Goal: Information Seeking & Learning: Learn about a topic

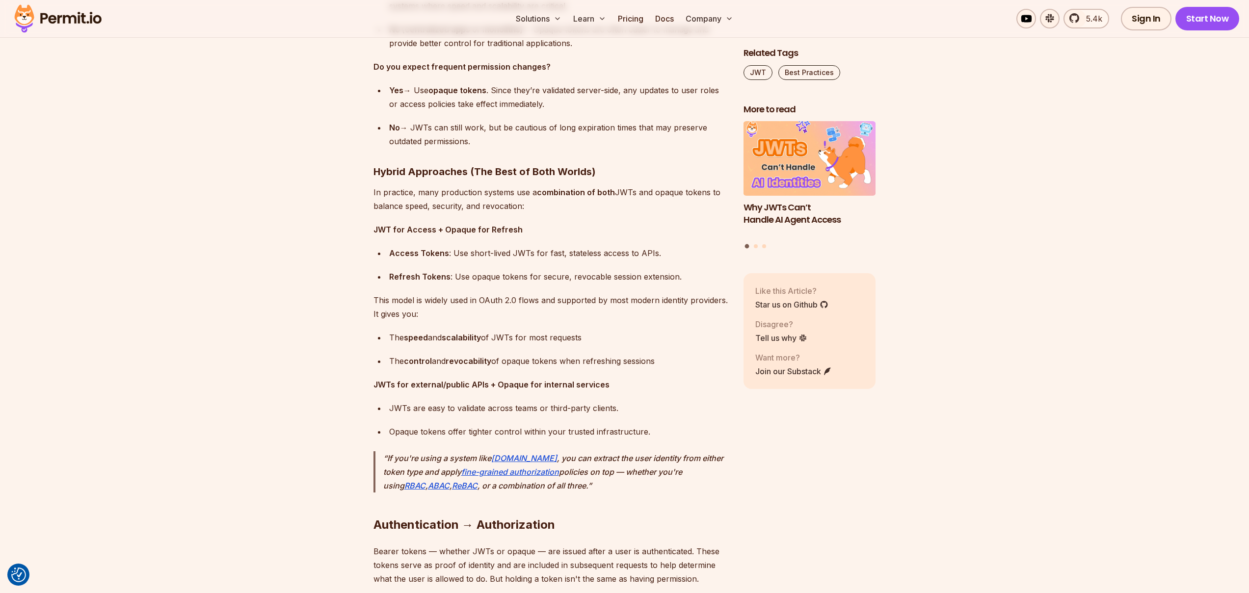
scroll to position [6532, 0]
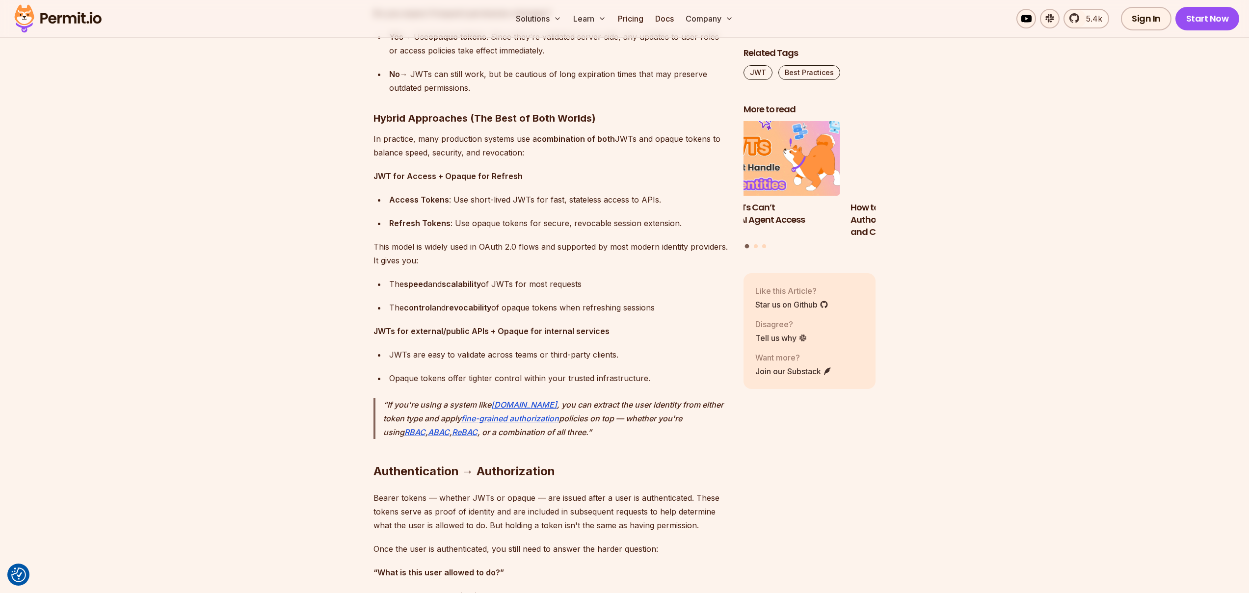
drag, startPoint x: 828, startPoint y: 202, endPoint x: 746, endPoint y: 206, distance: 82.5
click at [747, 206] on h3 "Why JWTs Can’t Handle AI Agent Access" at bounding box center [774, 214] width 133 height 25
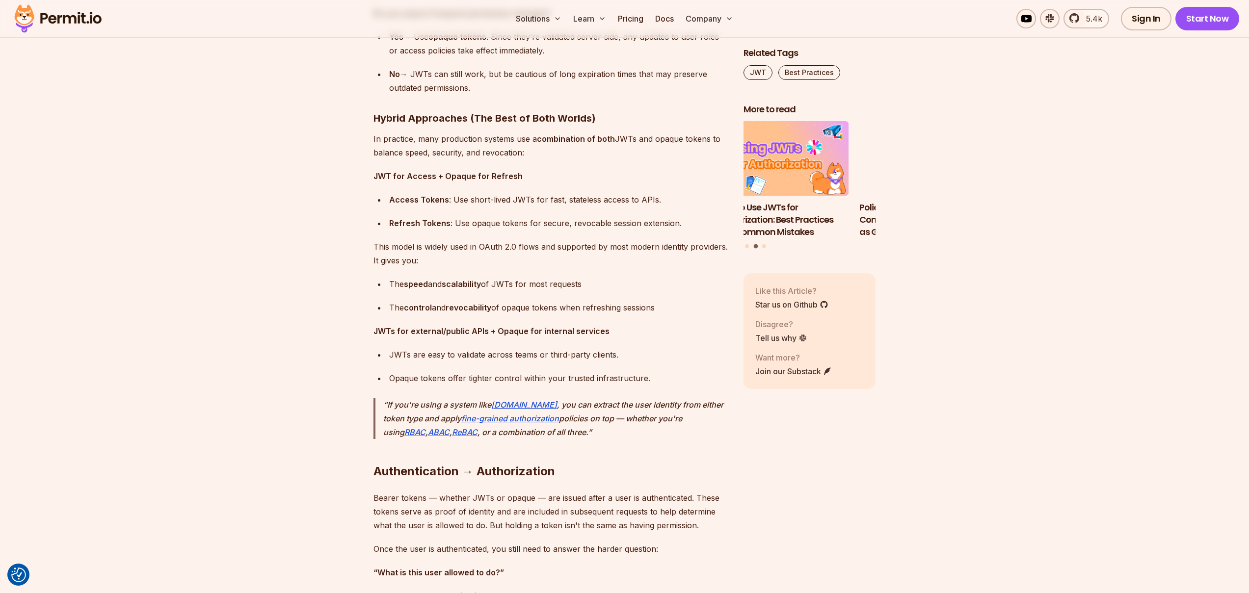
drag, startPoint x: 857, startPoint y: 206, endPoint x: 761, endPoint y: 208, distance: 96.2
click at [764, 208] on h3 "How to Use JWTs for Authorization: Best Practices and Common Mistakes" at bounding box center [782, 220] width 133 height 36
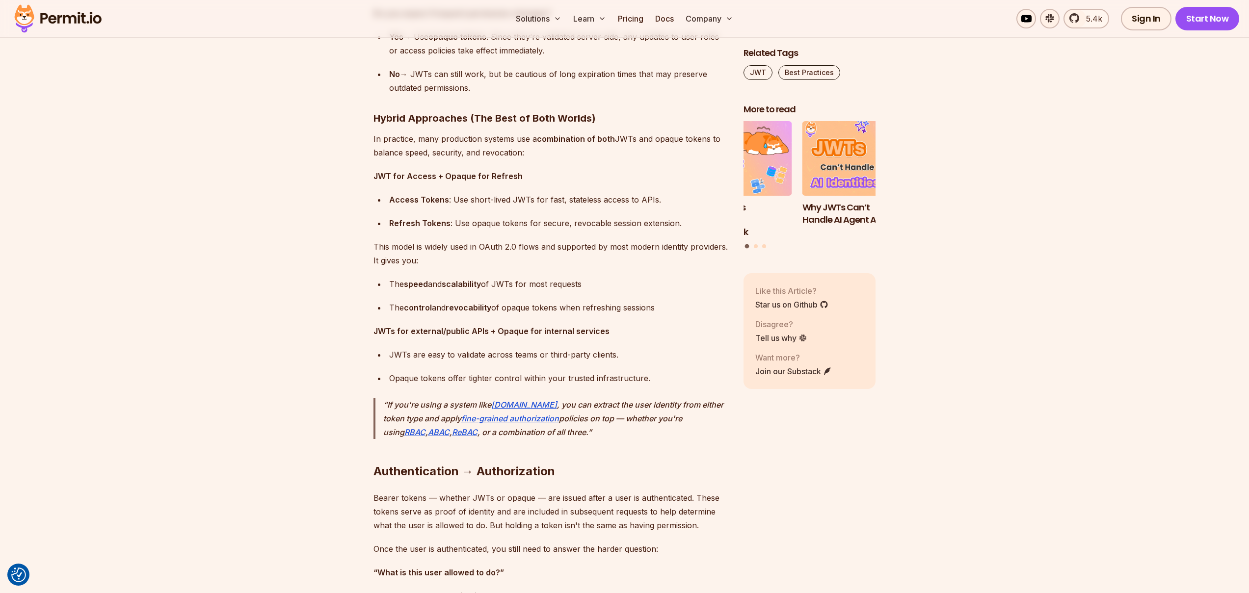
drag, startPoint x: 799, startPoint y: 200, endPoint x: 832, endPoint y: 201, distance: 32.9
click at [649, 201] on ul "How to Use JWTs for Authorization: Best Practices and Common Mistakes Policy-Ba…" at bounding box center [582, 180] width 133 height 117
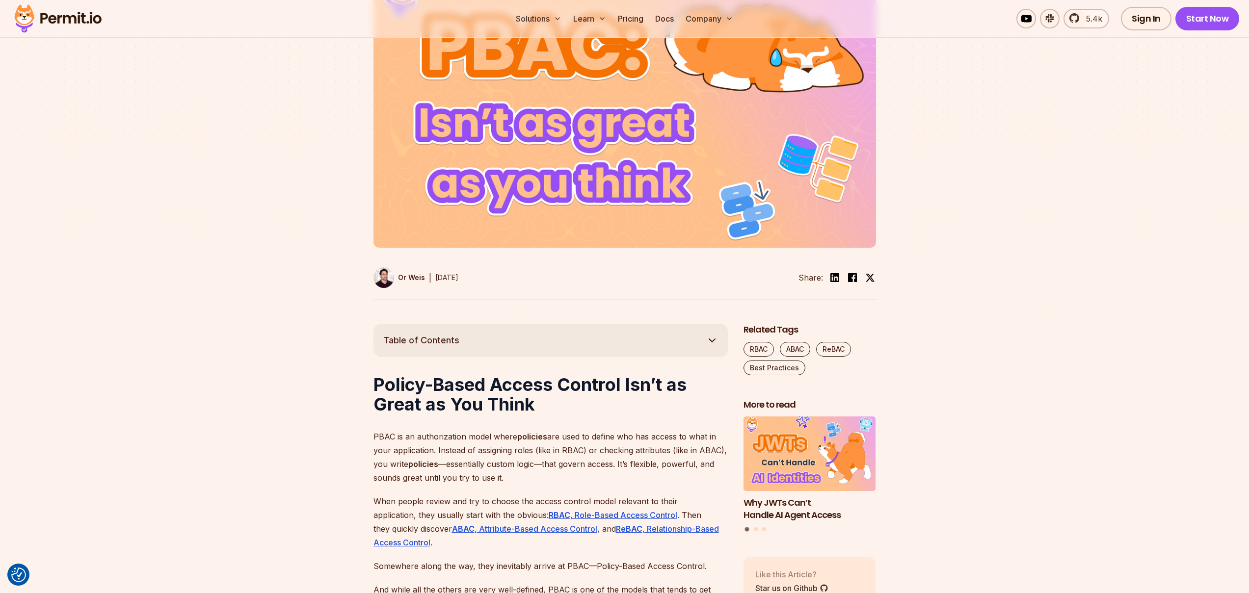
scroll to position [160, 0]
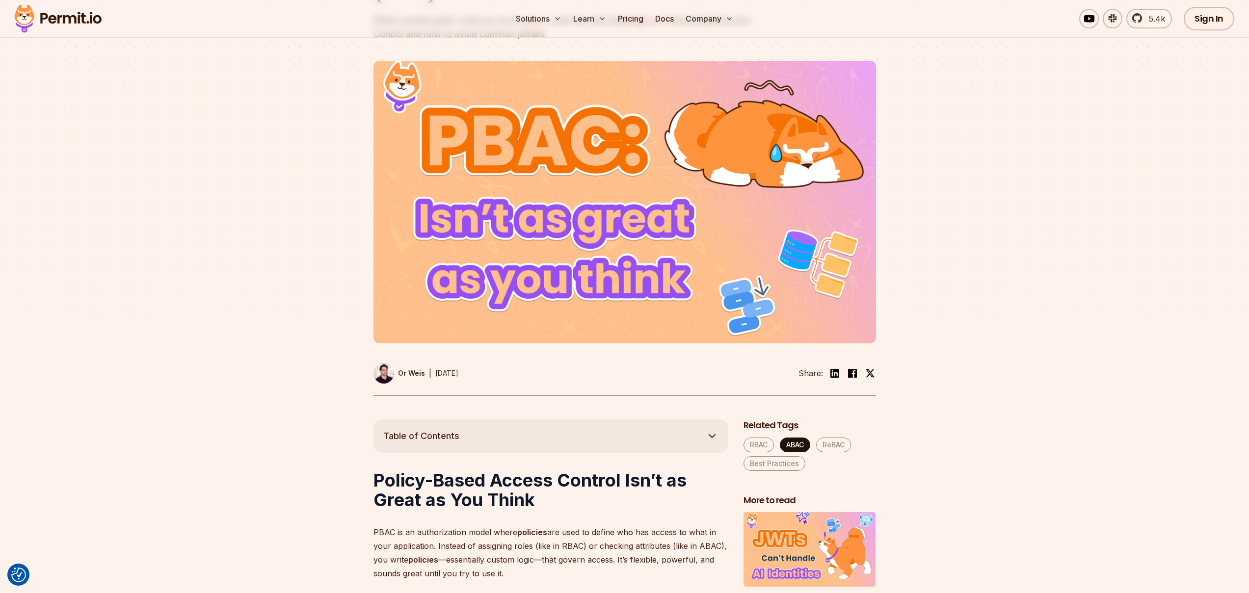
click at [801, 444] on link "ABAC" at bounding box center [795, 445] width 30 height 15
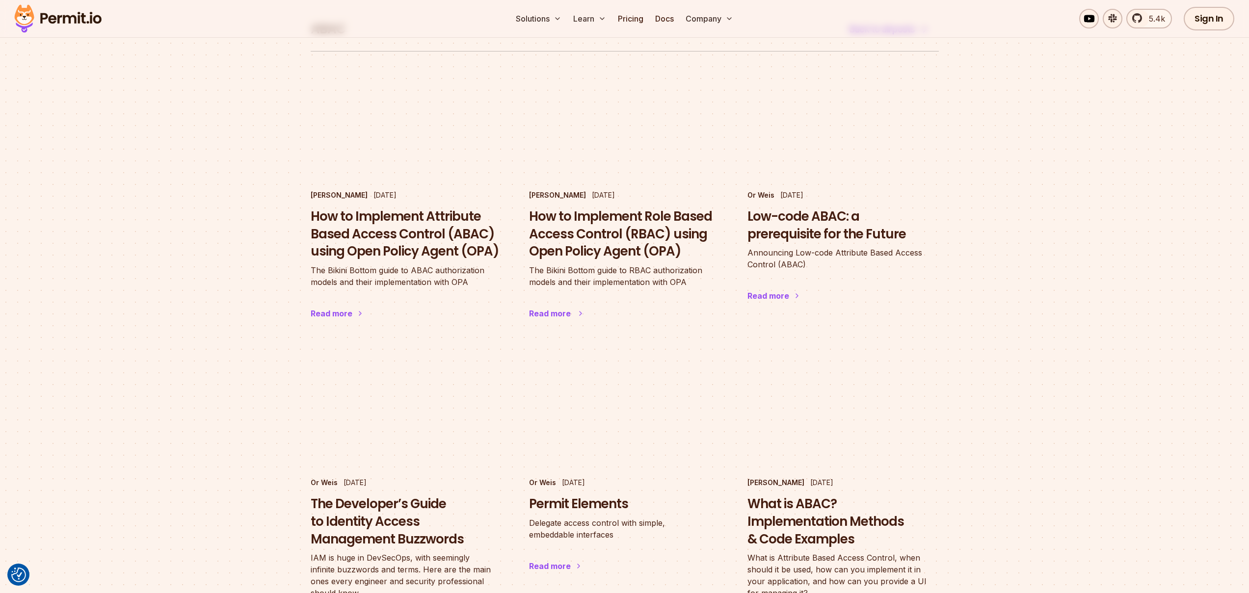
scroll to position [72, 0]
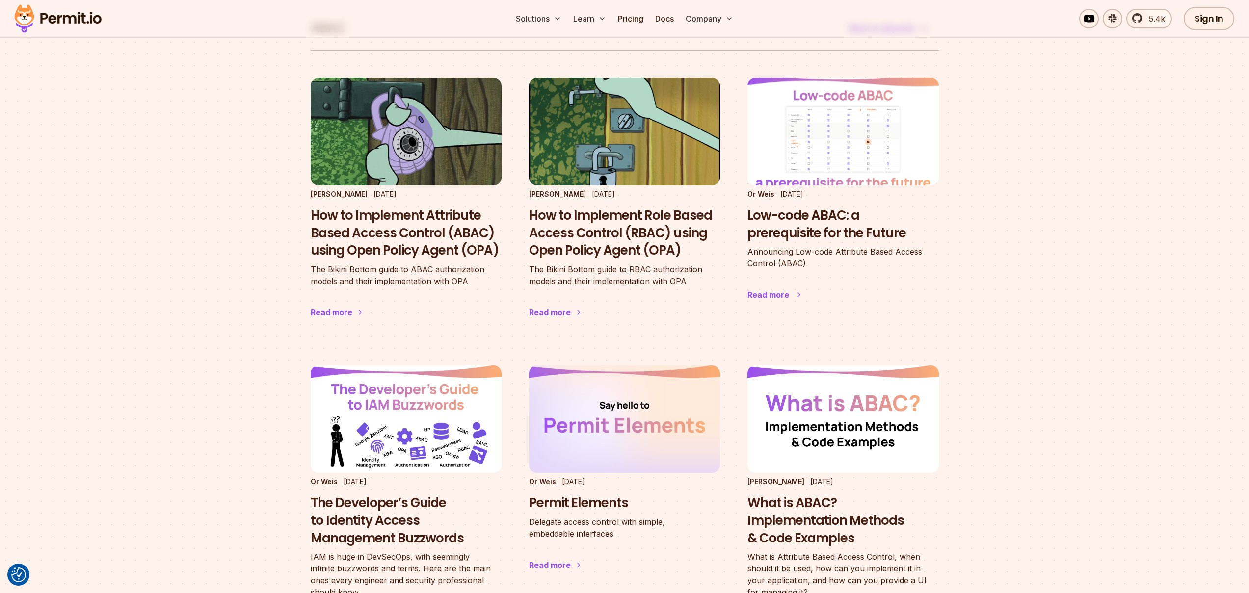
click at [853, 162] on img at bounding box center [843, 132] width 210 height 118
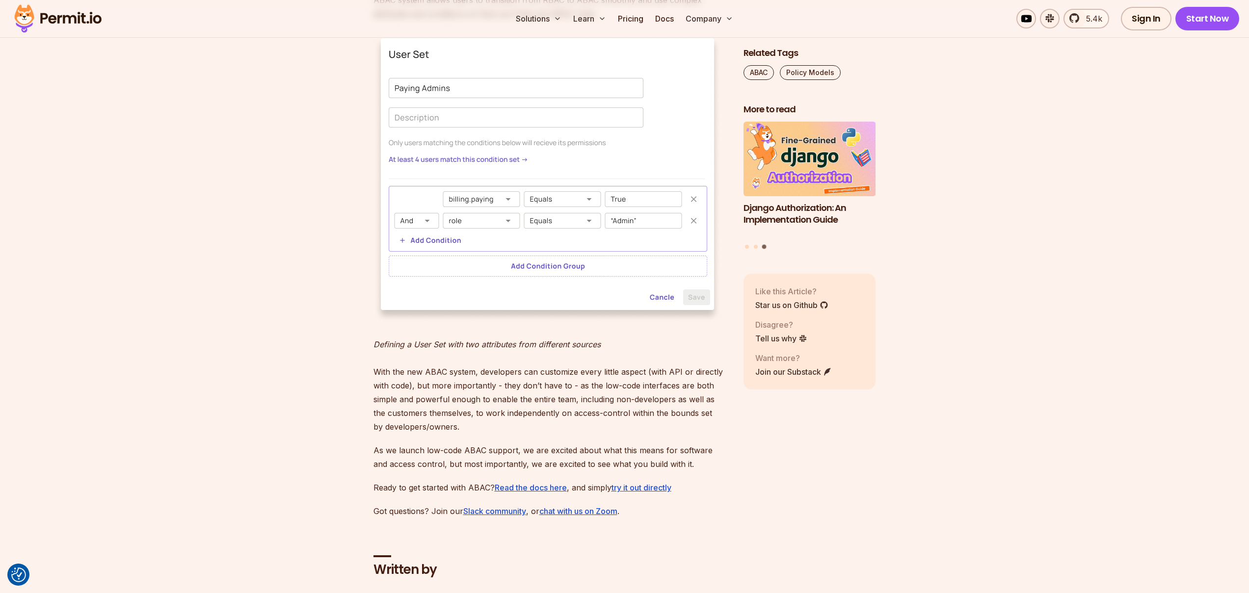
scroll to position [1713, 0]
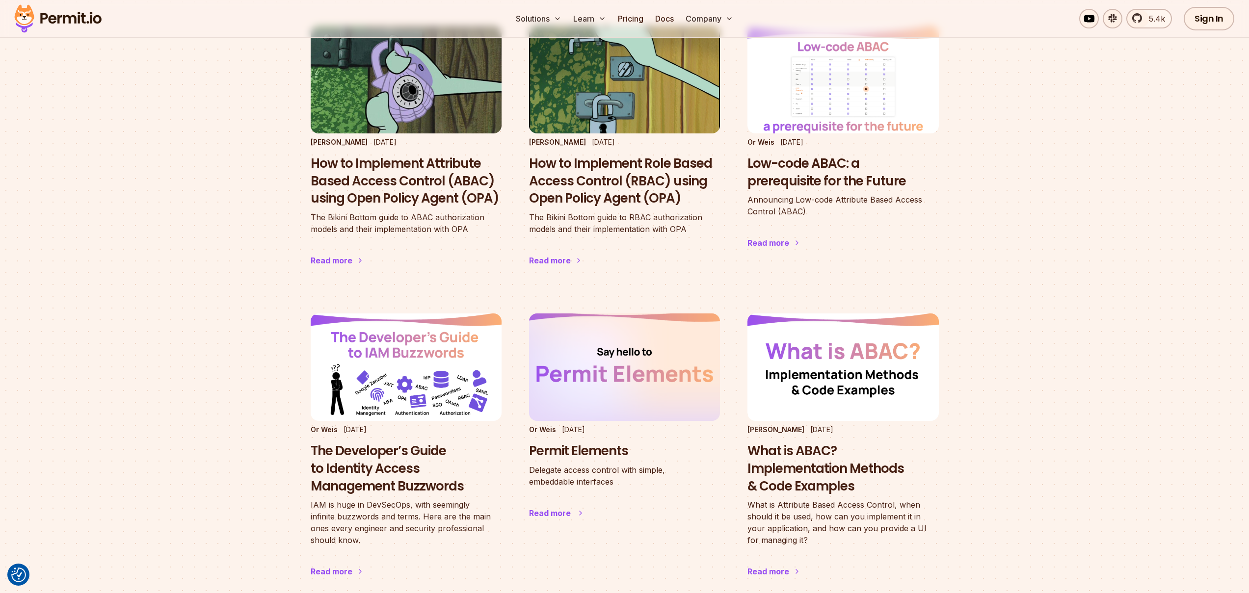
scroll to position [141, 0]
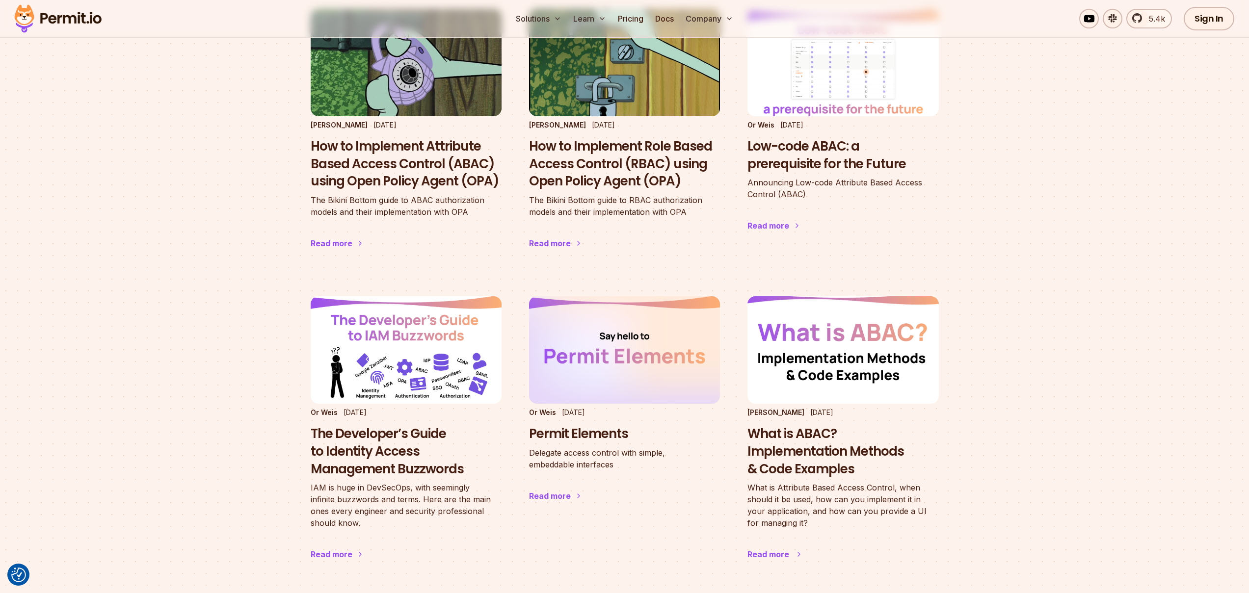
click at [852, 363] on img at bounding box center [843, 350] width 210 height 118
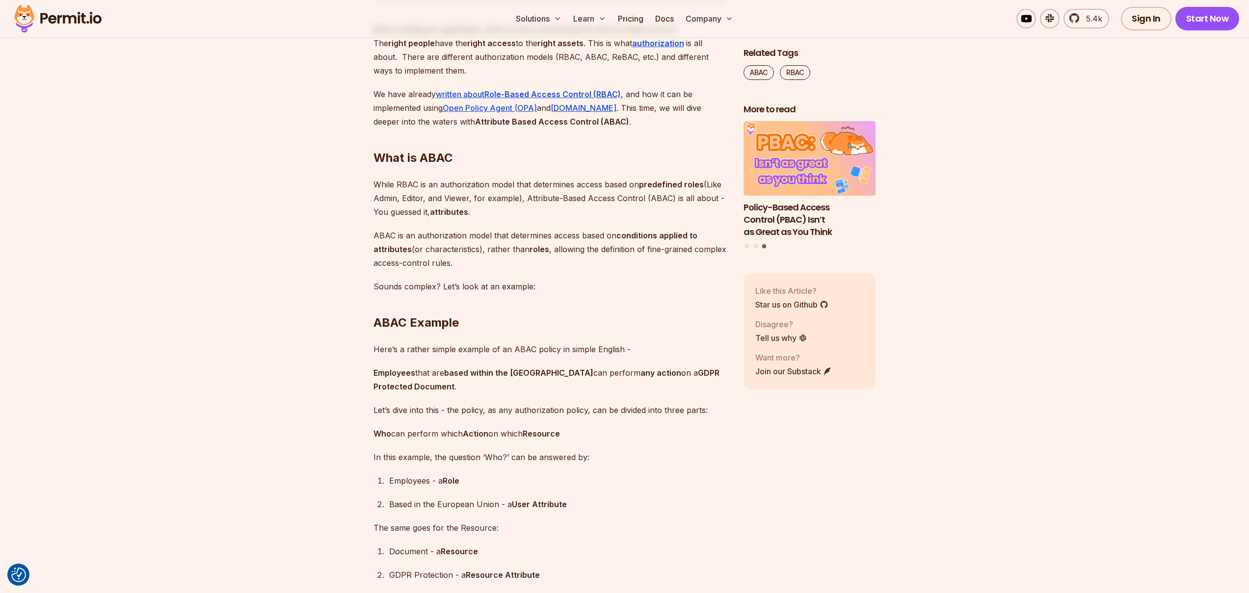
scroll to position [663, 0]
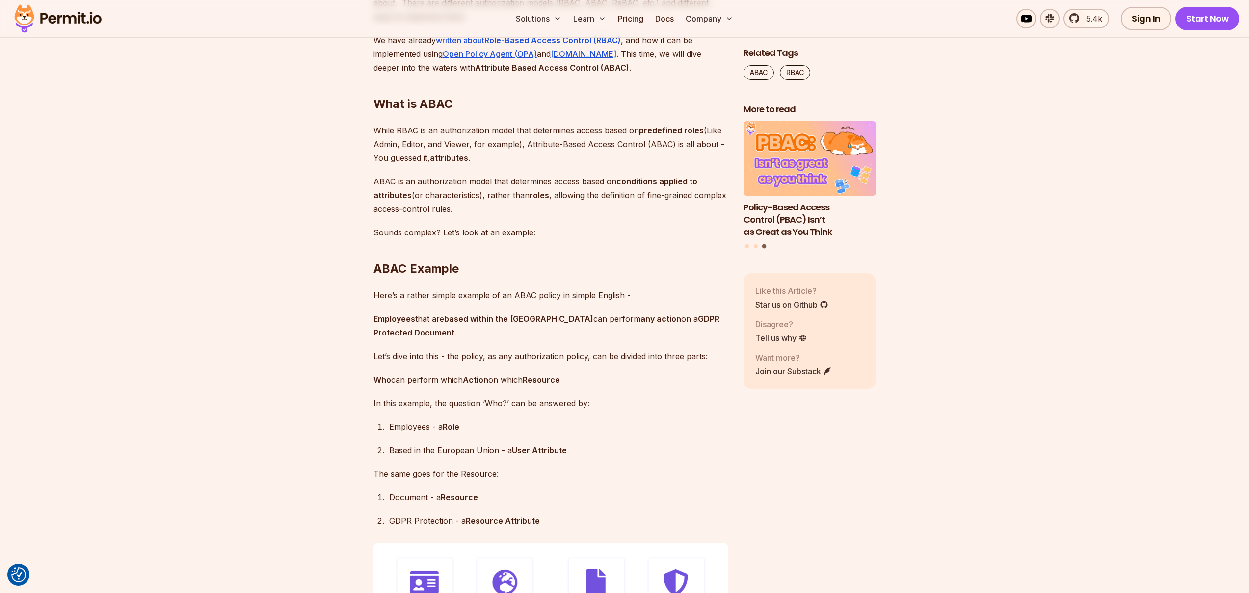
click at [406, 318] on strong "Employees" at bounding box center [394, 319] width 42 height 10
click at [418, 318] on p "Employees that are based within the European Union can perform any action on a …" at bounding box center [550, 325] width 354 height 27
click at [444, 328] on strong "GDPR Protected Document" at bounding box center [546, 326] width 346 height 24
drag, startPoint x: 430, startPoint y: 355, endPoint x: 453, endPoint y: 354, distance: 23.6
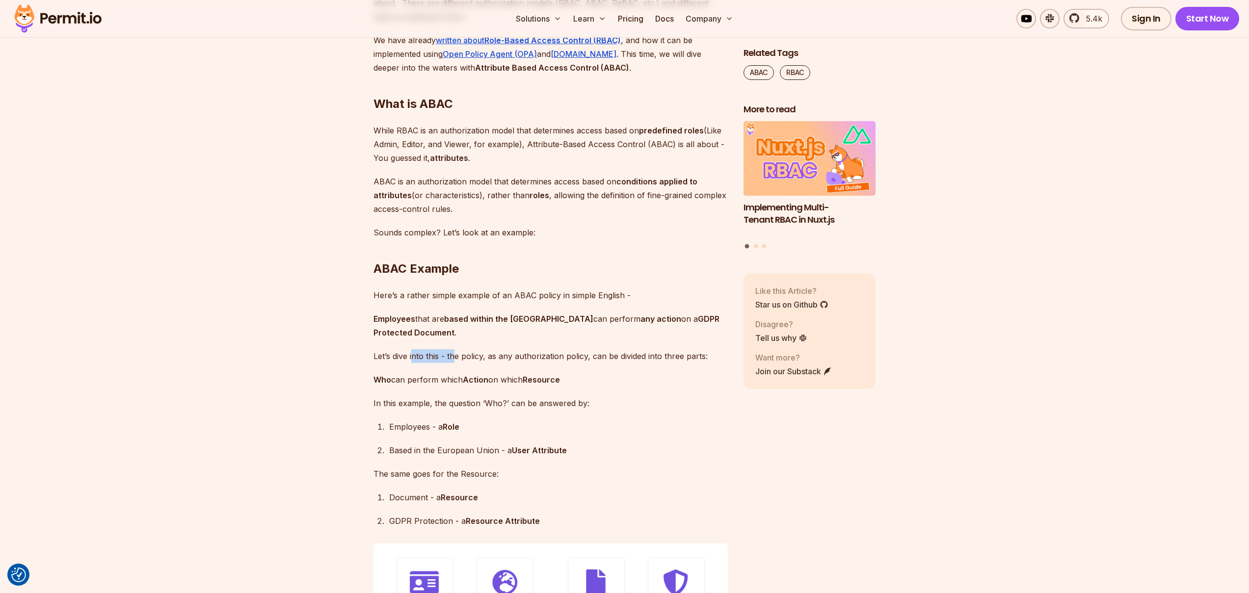
click at [453, 354] on p "Let’s dive into this - the policy, as any authorization policy, can be divided …" at bounding box center [550, 356] width 354 height 14
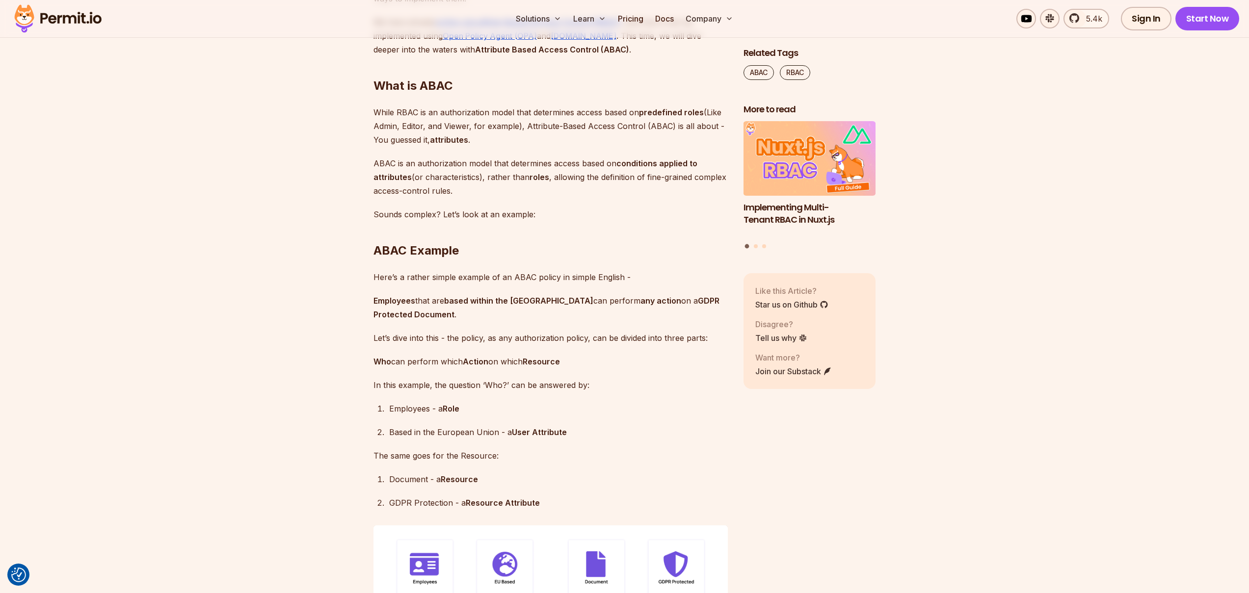
scroll to position [720, 0]
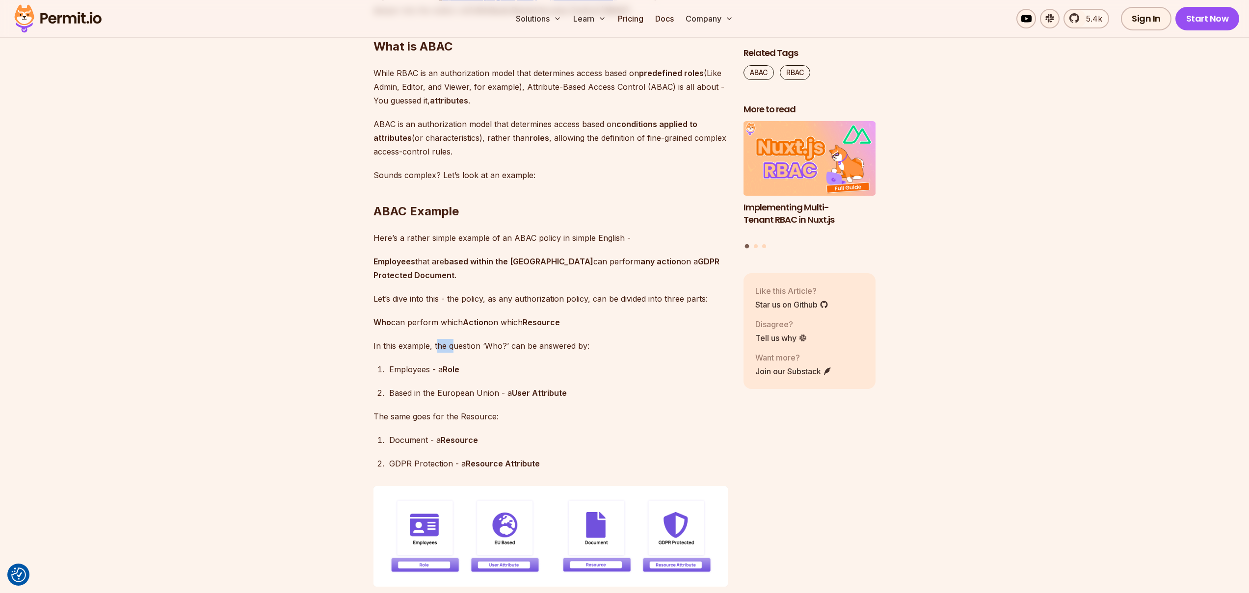
drag, startPoint x: 439, startPoint y: 348, endPoint x: 459, endPoint y: 345, distance: 20.3
click at [459, 345] on p "In this example, the question ‘Who?’ can be answered by:" at bounding box center [550, 346] width 354 height 14
drag, startPoint x: 434, startPoint y: 371, endPoint x: 473, endPoint y: 371, distance: 38.3
click at [472, 371] on p "Employees - a Role" at bounding box center [558, 370] width 339 height 14
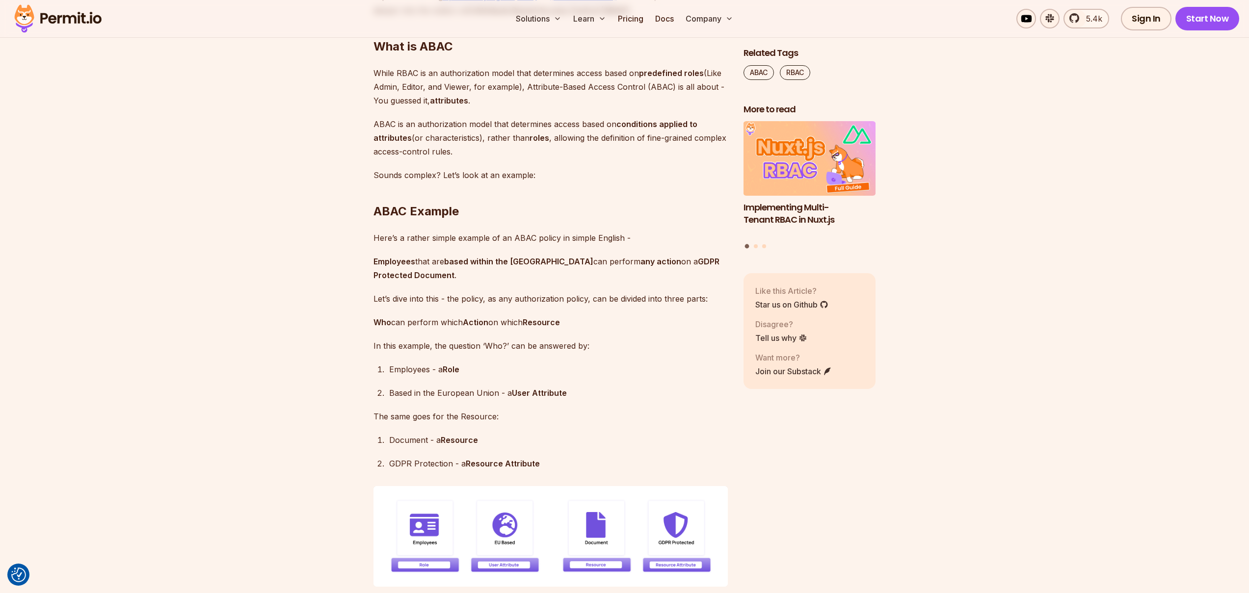
click at [473, 371] on p "Employees - a Role" at bounding box center [558, 370] width 339 height 14
drag, startPoint x: 411, startPoint y: 396, endPoint x: 439, endPoint y: 395, distance: 28.0
click at [440, 395] on p "Based in the European Union - a User Attribute" at bounding box center [558, 393] width 339 height 14
click at [484, 397] on p "Based in the European Union - a User Attribute" at bounding box center [558, 393] width 339 height 14
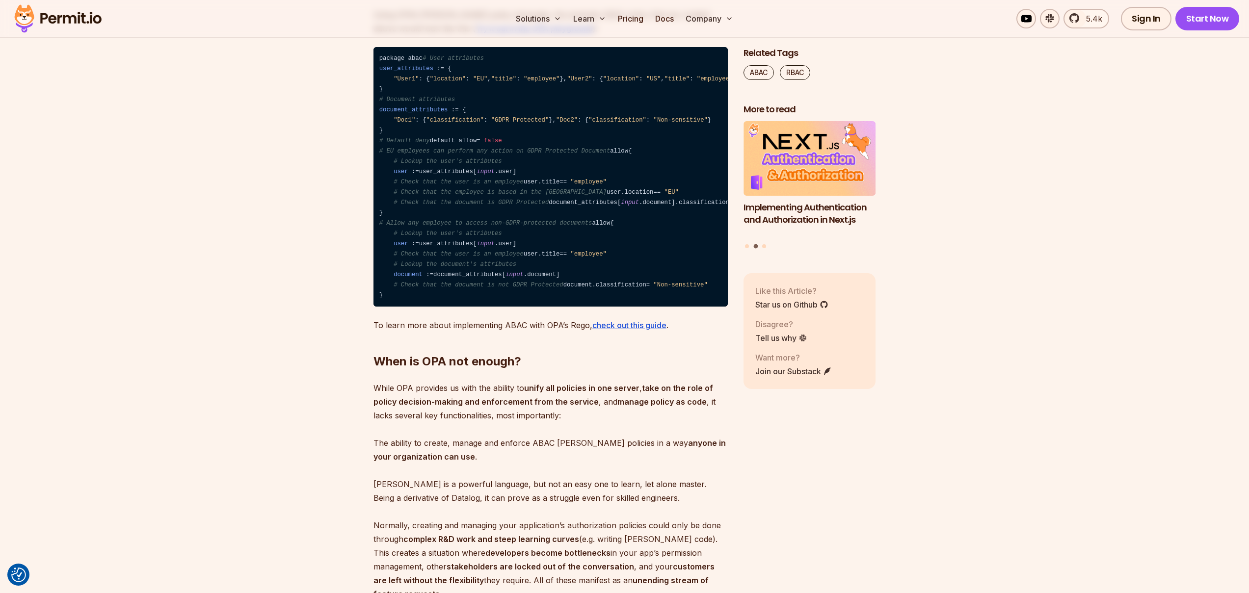
scroll to position [2359, 0]
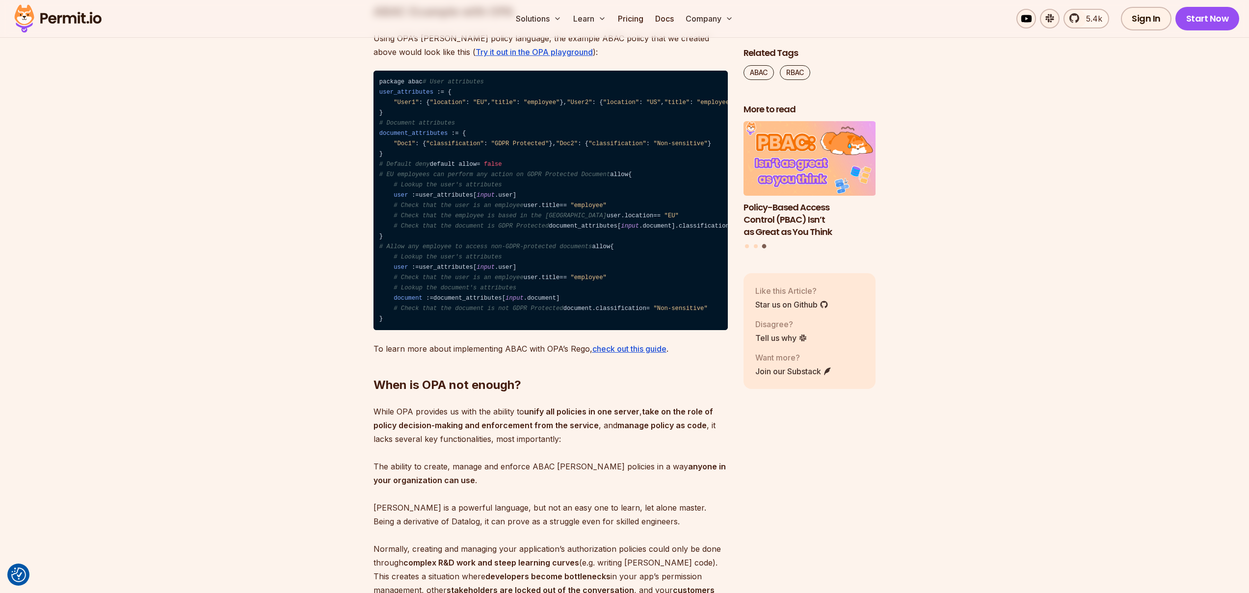
click at [472, 330] on code "package abac # User attributes user_attributes : = { "User1" : { "location" : "…" at bounding box center [550, 201] width 354 height 260
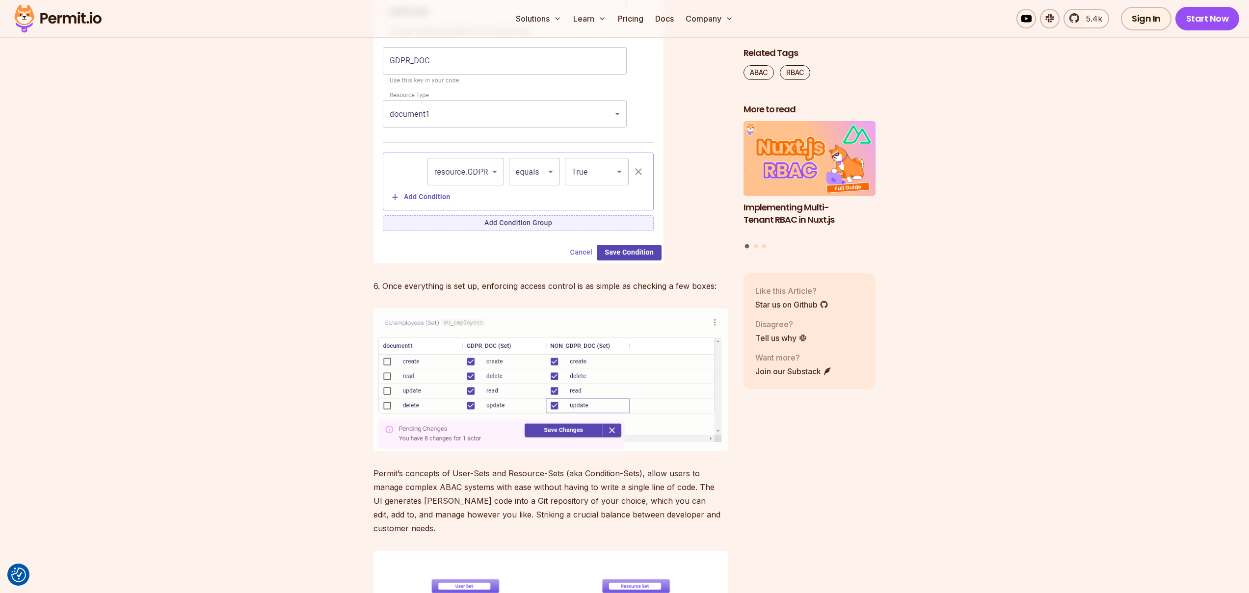
scroll to position [5021, 0]
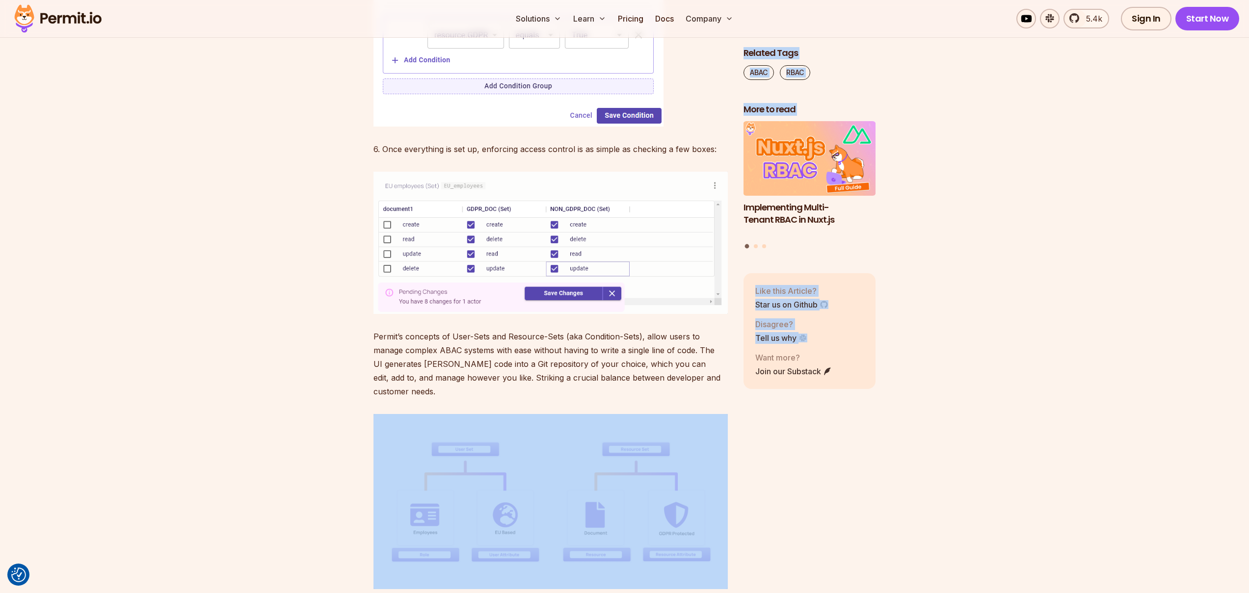
drag, startPoint x: 733, startPoint y: 388, endPoint x: 620, endPoint y: 598, distance: 239.1
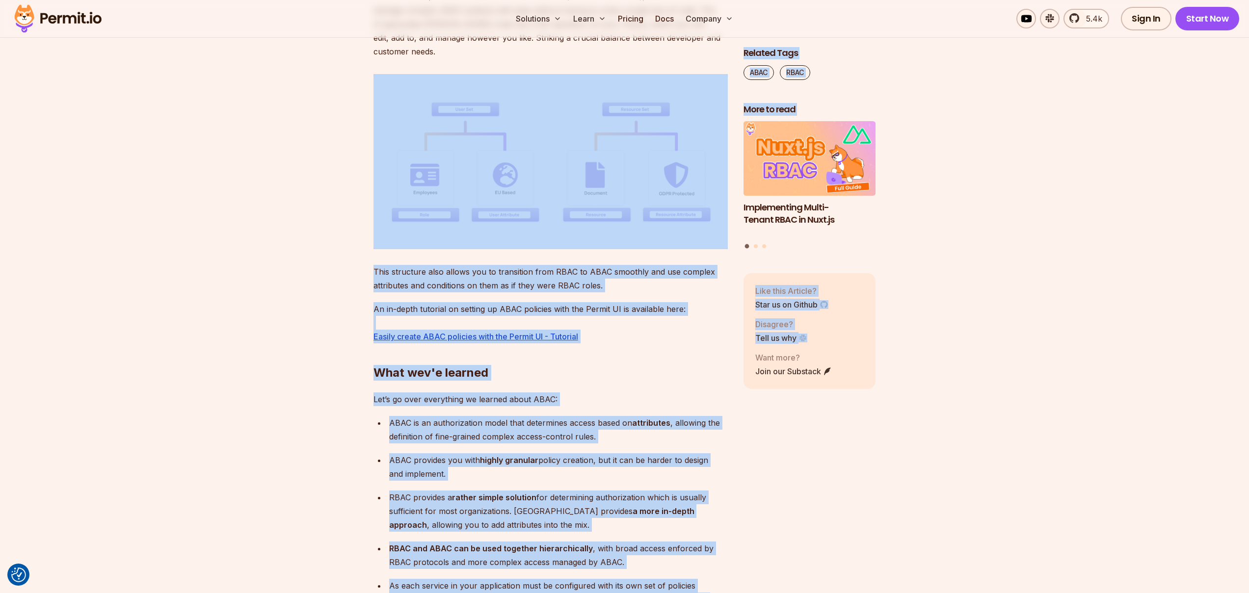
scroll to position [5362, 0]
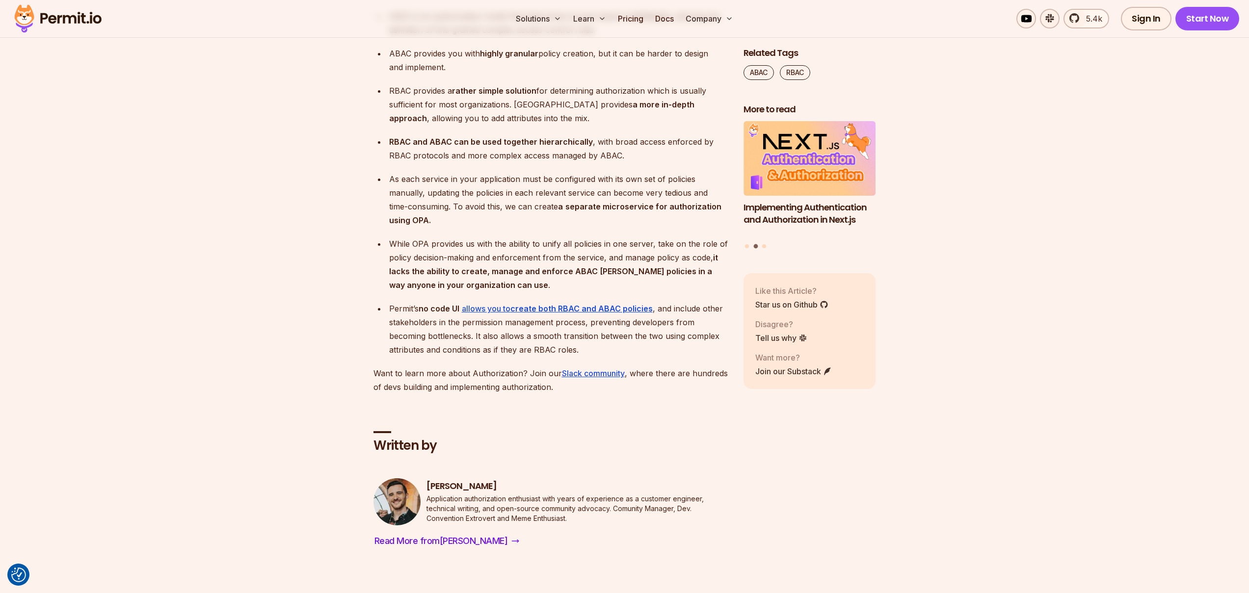
scroll to position [5532, 0]
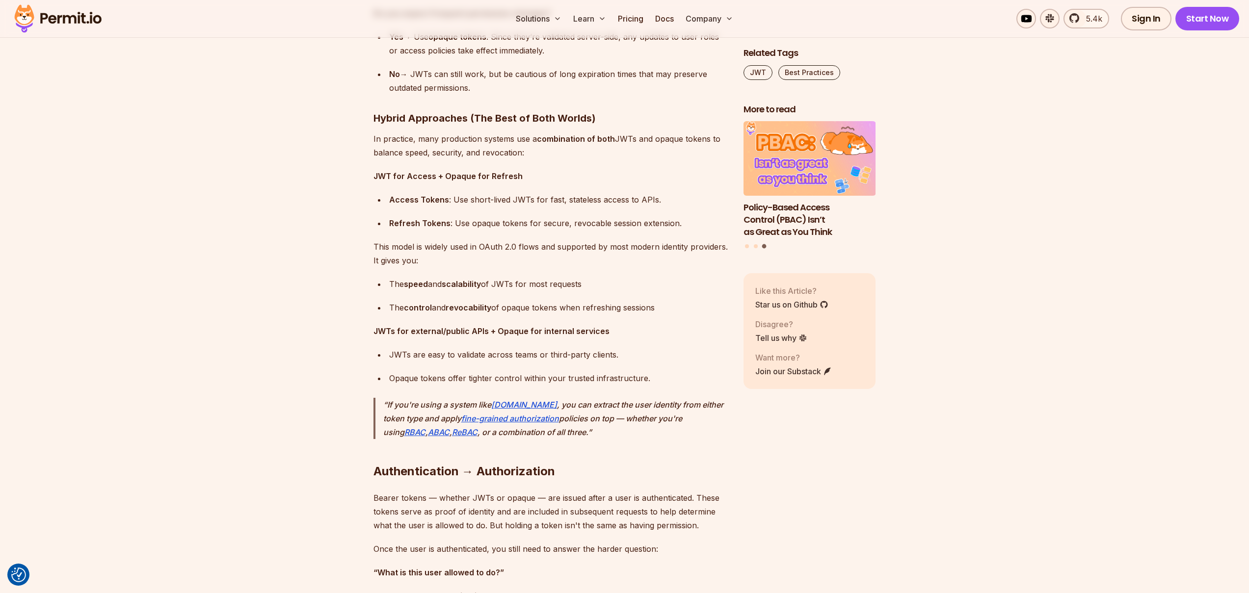
click at [547, 367] on ul "JWTs are easy to validate across teams or third-party clients. Opaque tokens of…" at bounding box center [550, 366] width 354 height 37
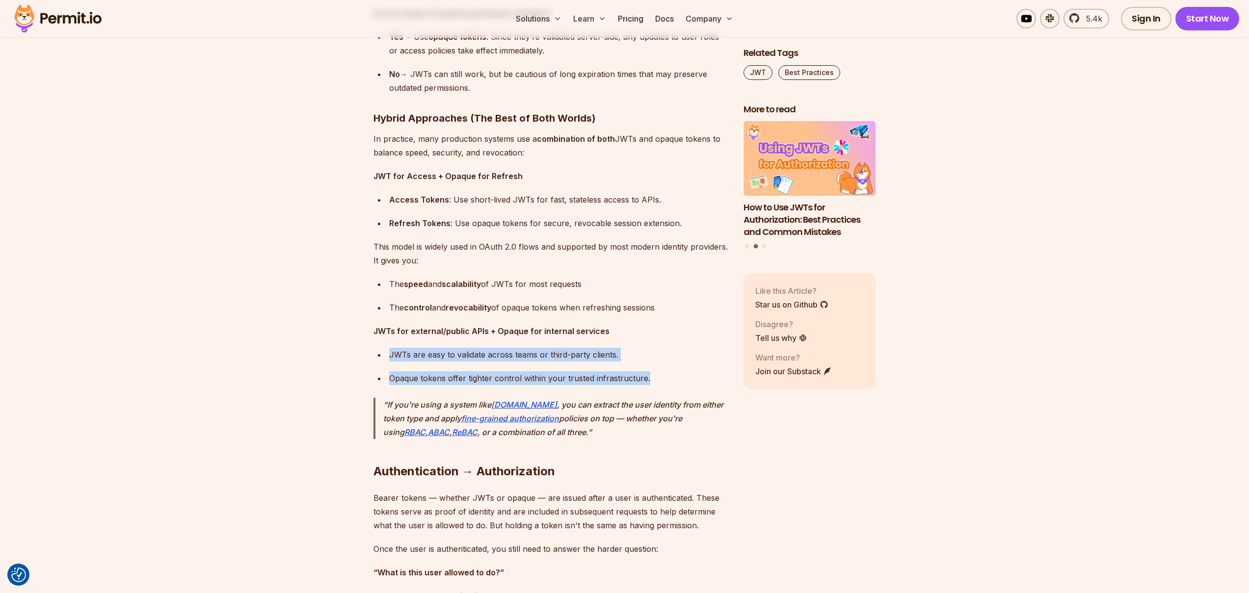
drag, startPoint x: 647, startPoint y: 375, endPoint x: 380, endPoint y: 339, distance: 268.9
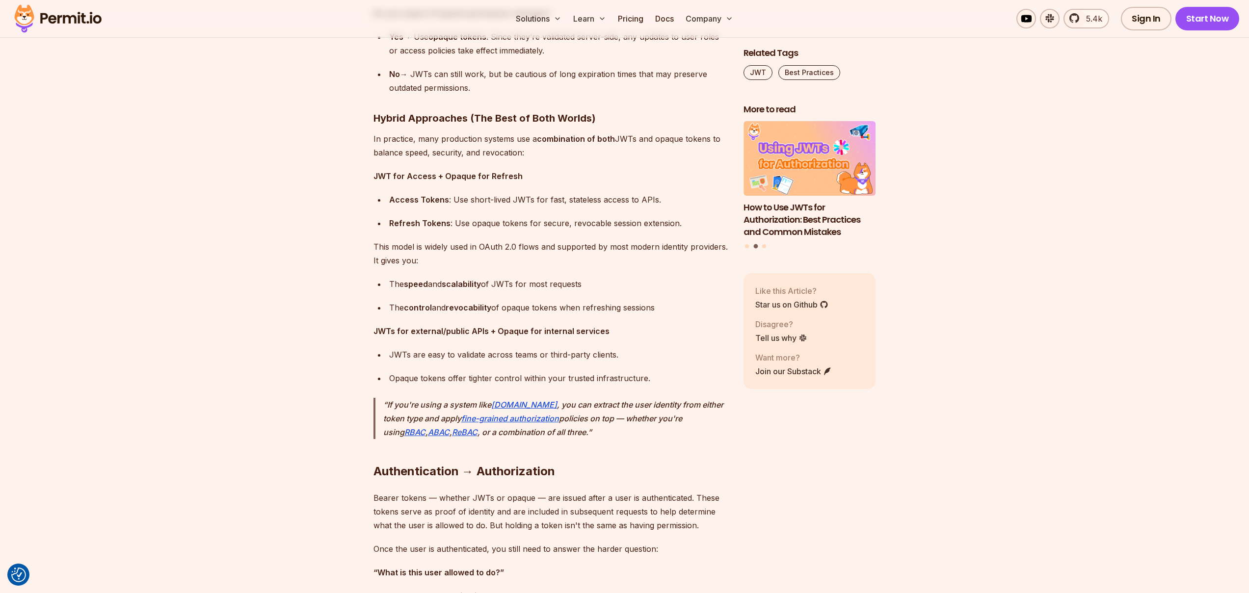
click at [381, 331] on strong "JWTs for external/public APIs + Opaque for internal services" at bounding box center [491, 331] width 236 height 10
click at [632, 327] on p "JWTs for external/public APIs + Opaque for internal services" at bounding box center [550, 331] width 354 height 14
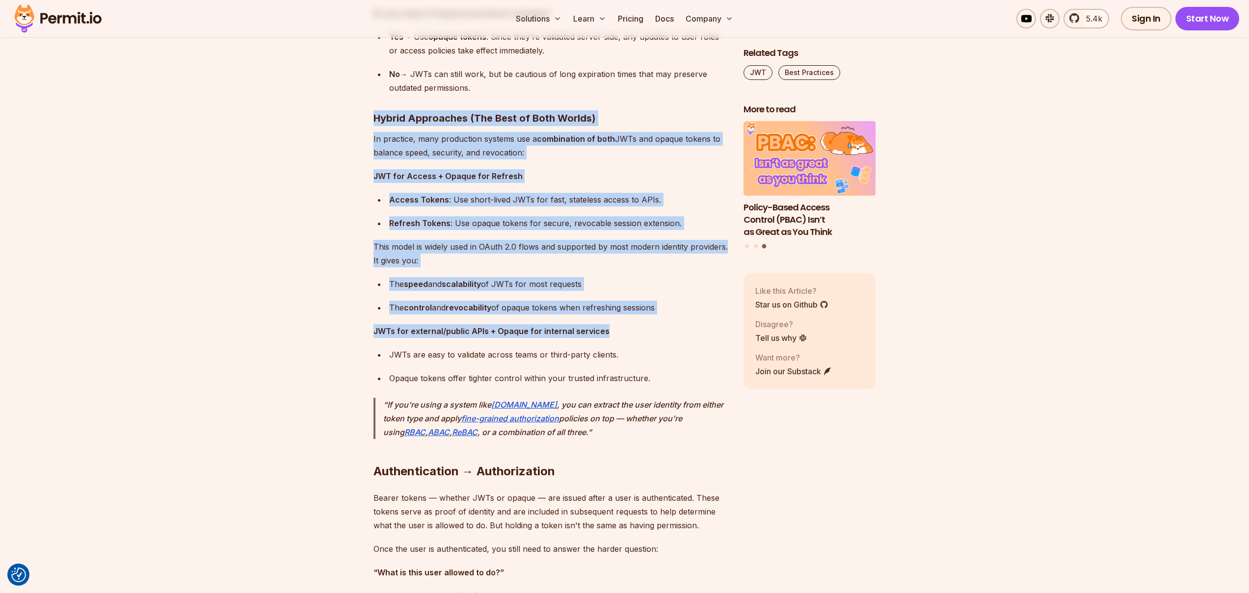
drag, startPoint x: 627, startPoint y: 330, endPoint x: 370, endPoint y: 116, distance: 334.9
click at [401, 158] on p "In practice, many production systems use a combination of both JWTs and opaque …" at bounding box center [550, 145] width 354 height 27
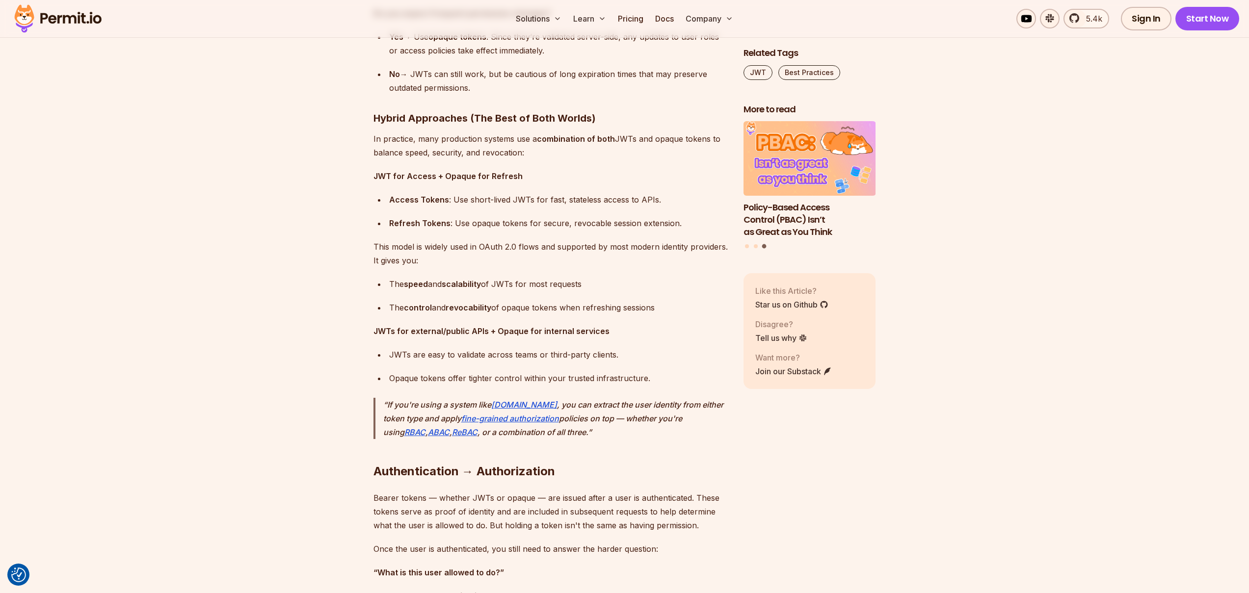
drag, startPoint x: 532, startPoint y: 152, endPoint x: 328, endPoint y: 145, distance: 204.3
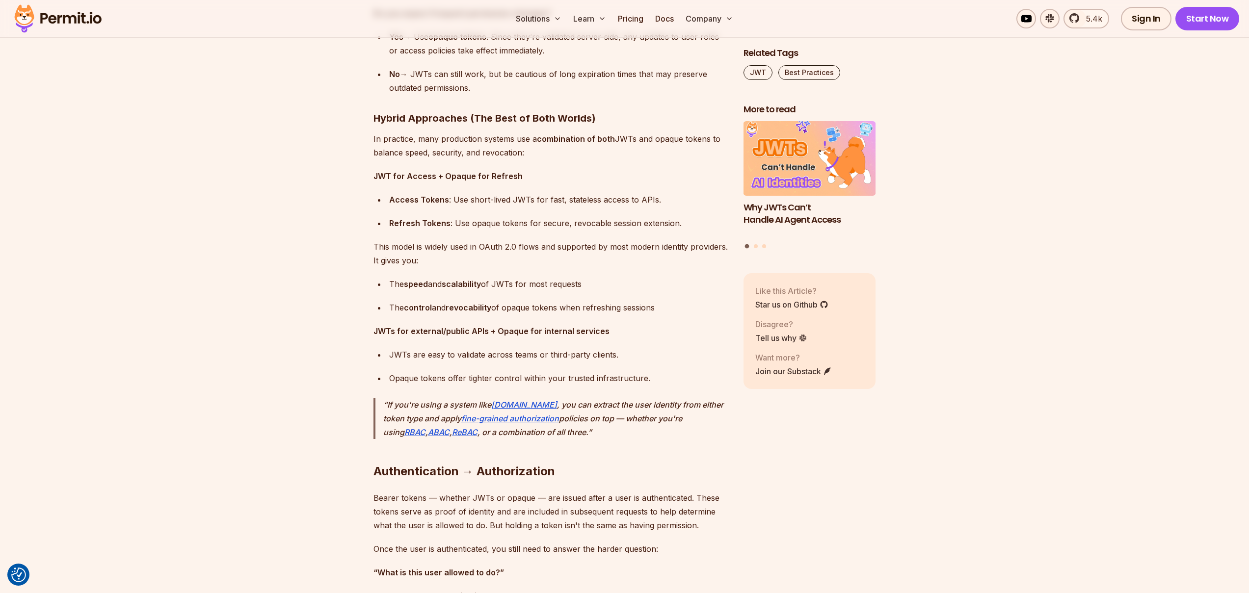
drag, startPoint x: 540, startPoint y: 146, endPoint x: 366, endPoint y: 119, distance: 176.2
click at [398, 140] on p "In practice, many production systems use a combination of both JWTs and opaque …" at bounding box center [550, 145] width 354 height 27
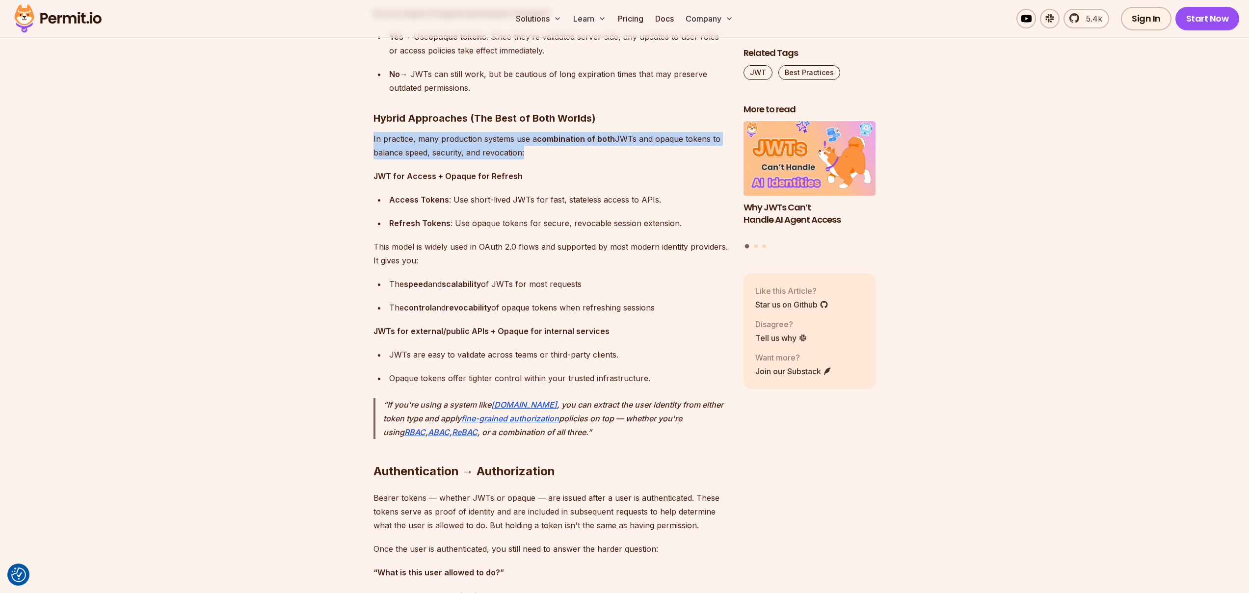
drag, startPoint x: 533, startPoint y: 160, endPoint x: 363, endPoint y: 137, distance: 171.8
